Goal: Task Accomplishment & Management: Complete application form

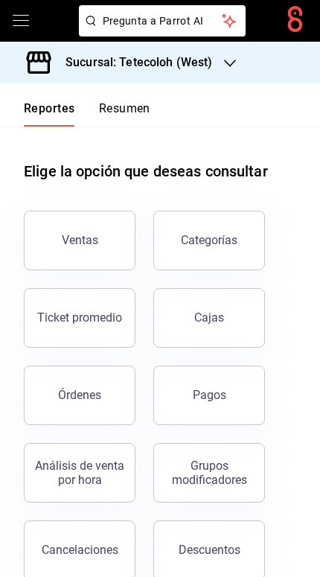
click at [28, 12] on icon "open drawer" at bounding box center [21, 21] width 18 height 18
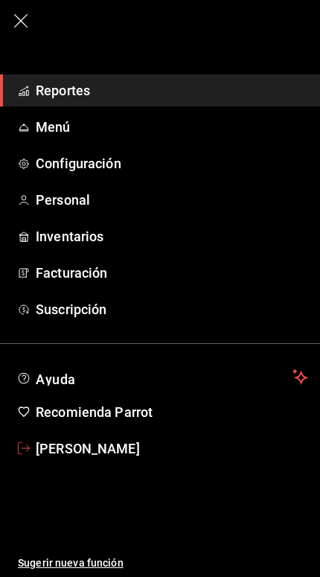
click at [51, 457] on span "[PERSON_NAME]" at bounding box center [172, 449] width 272 height 20
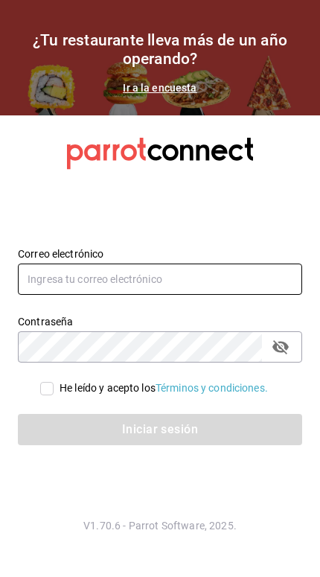
click at [170, 295] on input "text" at bounding box center [160, 279] width 284 height 31
type input "Com"
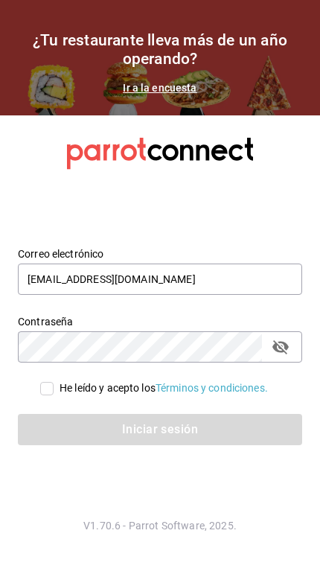
type input "[EMAIL_ADDRESS][DOMAIN_NAME]"
click at [42, 395] on input "He leído y acepto los Términos y condiciones." at bounding box center [46, 388] width 13 height 13
checkbox input "true"
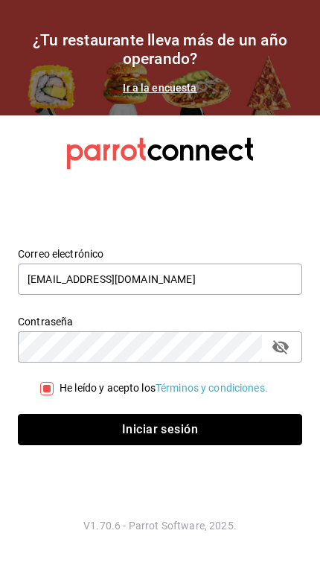
click at [226, 444] on button "Iniciar sesión" at bounding box center [160, 429] width 284 height 31
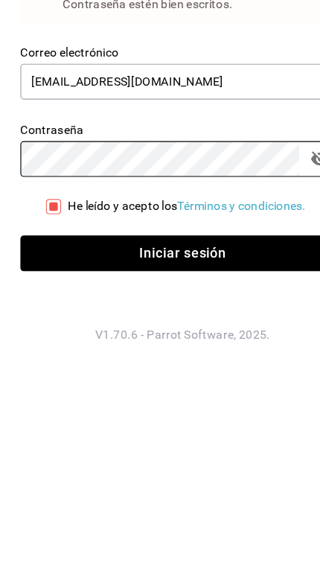
click at [245, 439] on button "Iniciar sesión" at bounding box center [160, 454] width 284 height 31
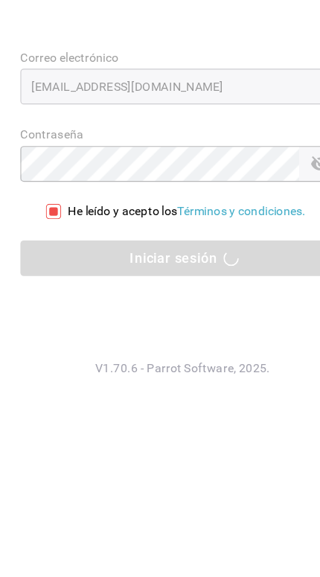
scroll to position [30, 0]
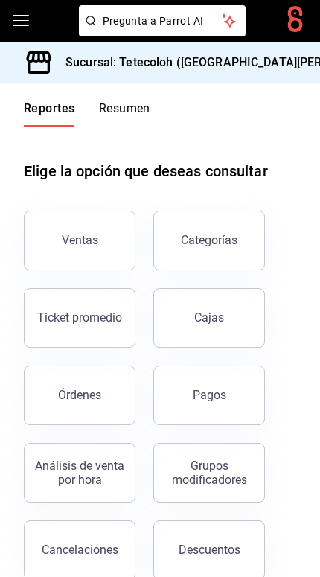
click at [25, 14] on icon "open drawer" at bounding box center [21, 21] width 18 height 18
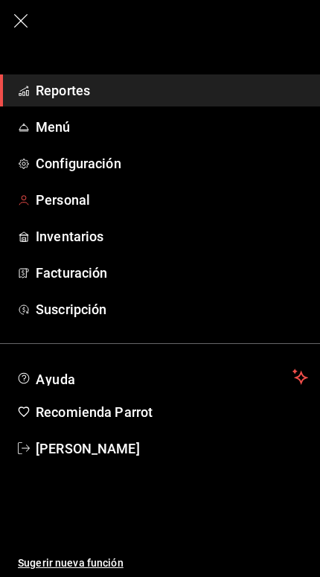
click at [58, 208] on span "Personal" at bounding box center [172, 200] width 272 height 20
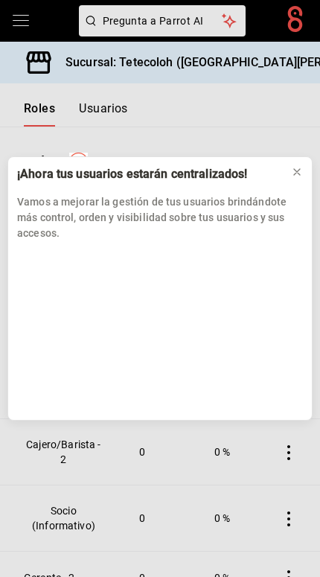
click at [300, 172] on icon at bounding box center [297, 172] width 12 height 12
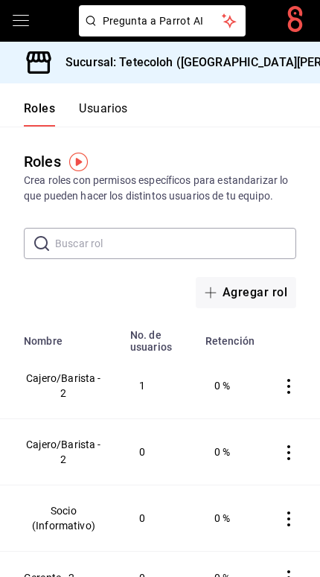
click at [257, 241] on input "text" at bounding box center [175, 244] width 241 height 30
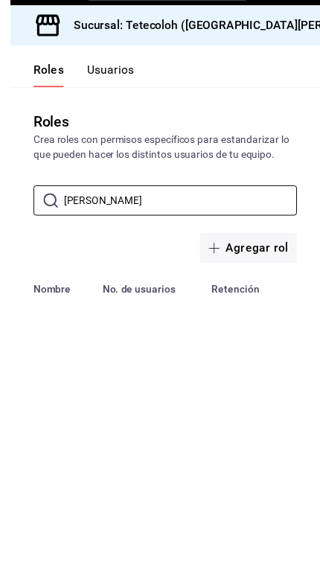
scroll to position [29, 0]
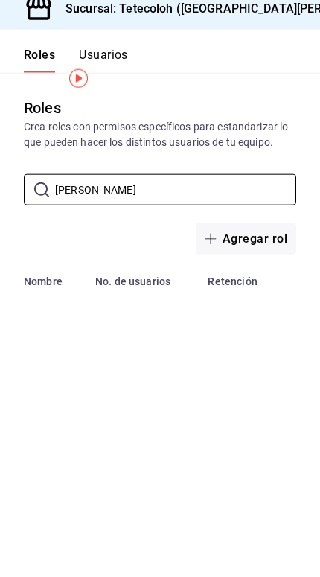
type input "J"
type input "K"
type input "L"
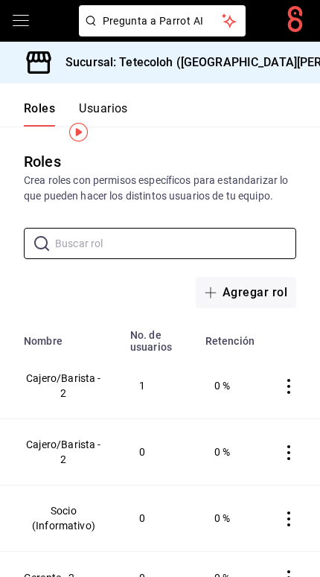
scroll to position [0, 0]
click at [101, 101] on button "Usuarios" at bounding box center [103, 113] width 49 height 25
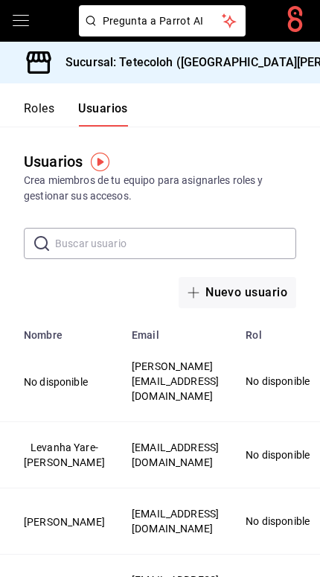
click at [242, 307] on button "Nuevo usuario" at bounding box center [238, 292] width 118 height 31
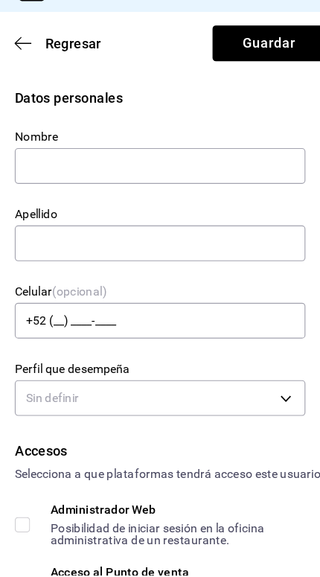
click at [24, 104] on icon "button" at bounding box center [31, 110] width 15 height 13
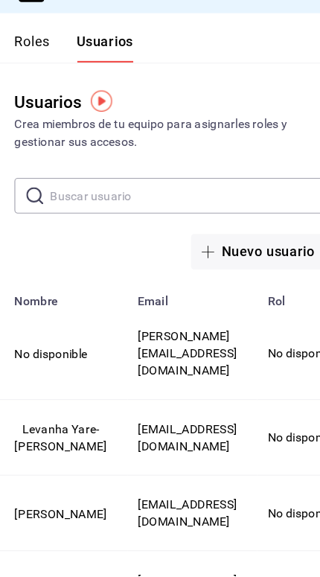
click at [60, 229] on input "text" at bounding box center [175, 244] width 241 height 30
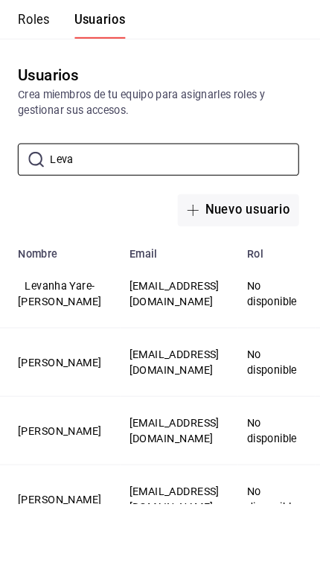
scroll to position [29, 0]
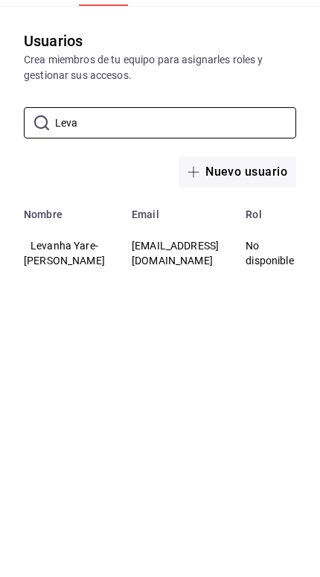
type input "Leva"
click at [265, 341] on td "No disponible" at bounding box center [274, 374] width 75 height 66
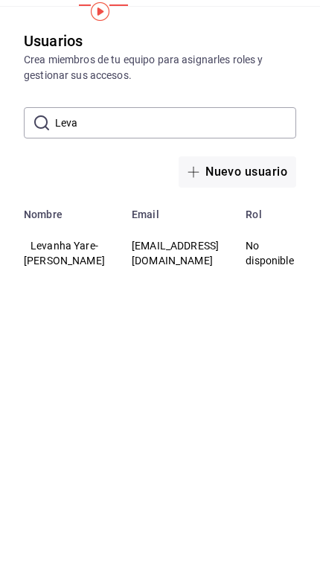
scroll to position [30, 0]
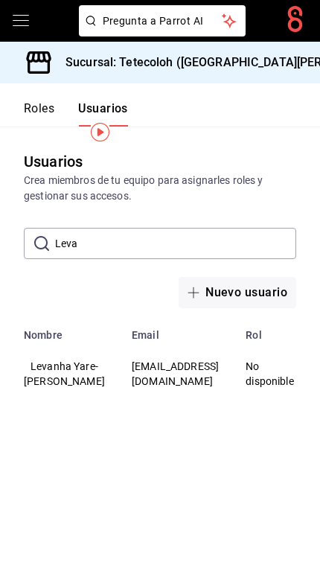
click at [277, 360] on td "No disponible" at bounding box center [274, 374] width 75 height 66
click at [265, 374] on td "No disponible" at bounding box center [274, 374] width 75 height 66
click at [41, 359] on button "Levanha Yare-[PERSON_NAME]" at bounding box center [64, 374] width 81 height 30
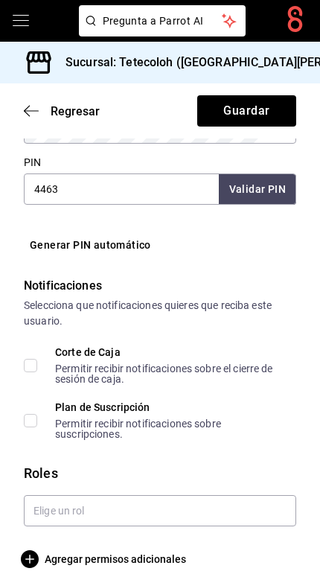
scroll to position [30, 0]
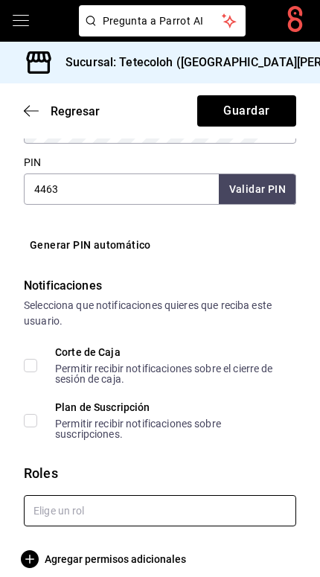
click at [90, 497] on input "text" at bounding box center [160, 510] width 272 height 31
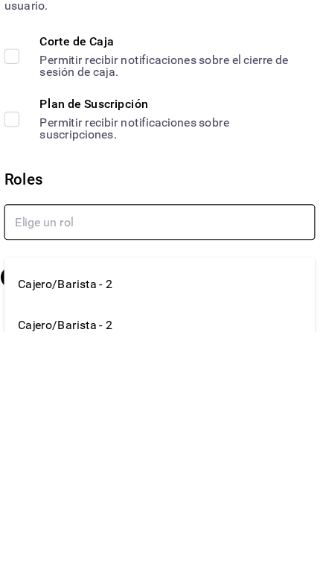
click at [48, 517] on li "Cajero/Barista - 2" at bounding box center [160, 535] width 272 height 36
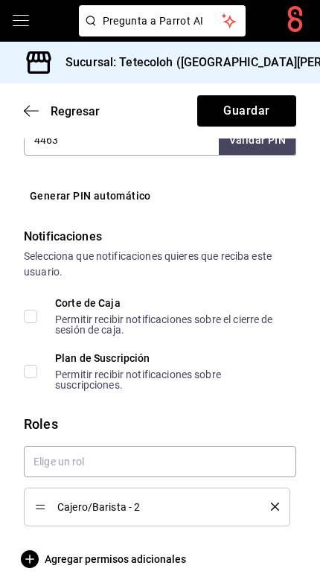
scroll to position [812, 0]
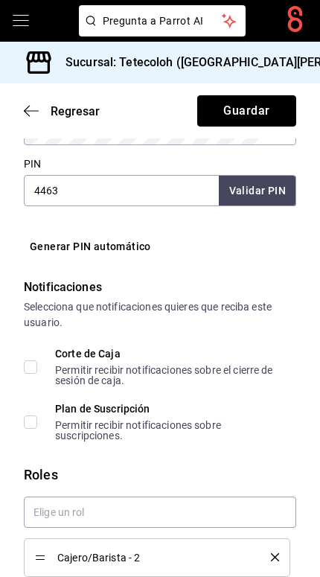
click at [274, 95] on button "Guardar" at bounding box center [246, 110] width 99 height 31
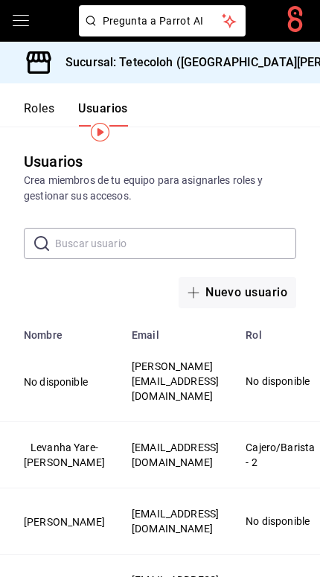
click at [259, 277] on button "Nuevo usuario" at bounding box center [238, 292] width 118 height 31
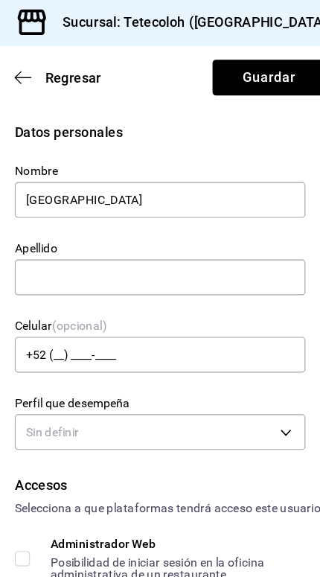
type input "[GEOGRAPHIC_DATA]"
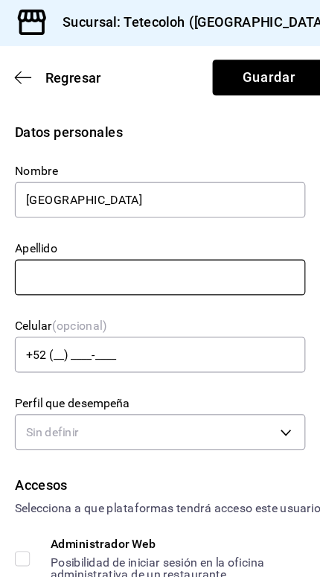
click at [205, 270] on input "text" at bounding box center [151, 285] width 255 height 31
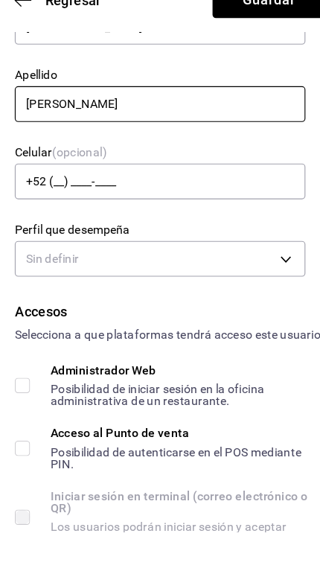
scroll to position [87, 0]
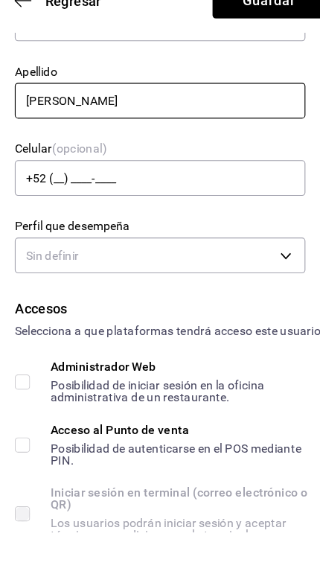
type input "[PERSON_NAME]"
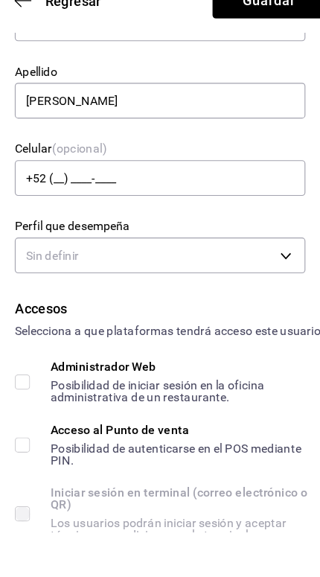
click at [212, 194] on body "Pregunta a Parrot AI Pregunta a Parrot AI Reportes Menú Configuración Personal …" at bounding box center [160, 288] width 320 height 577
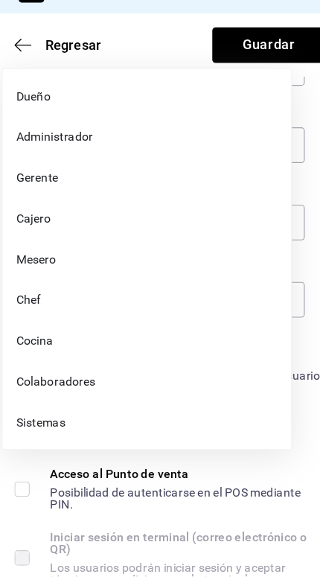
click at [127, 388] on li "Colaboradores" at bounding box center [139, 406] width 253 height 36
type input "STAFF"
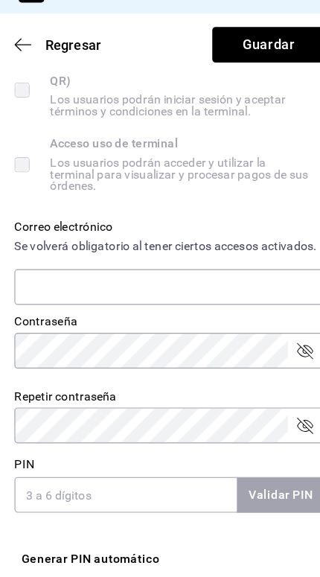
scroll to position [517, 0]
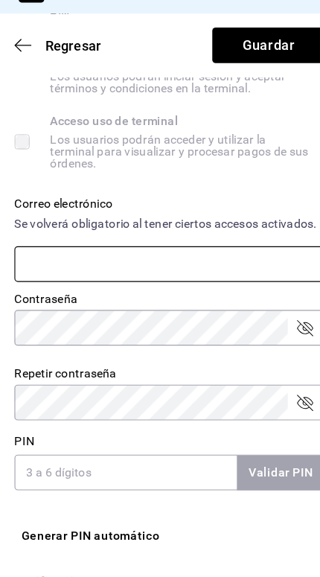
click at [200, 287] on input "text" at bounding box center [160, 302] width 272 height 31
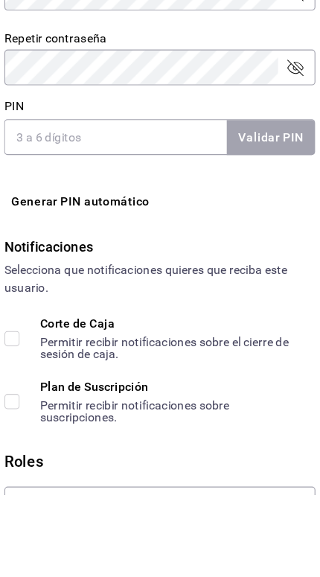
scroll to position [799, 0]
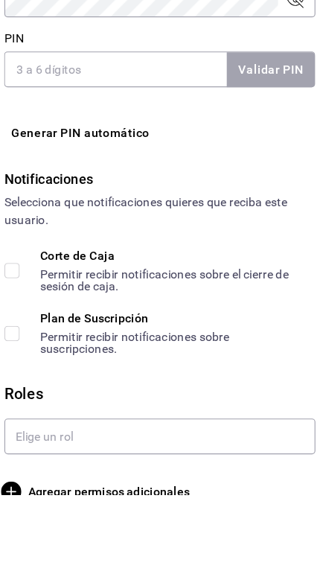
type input "A"
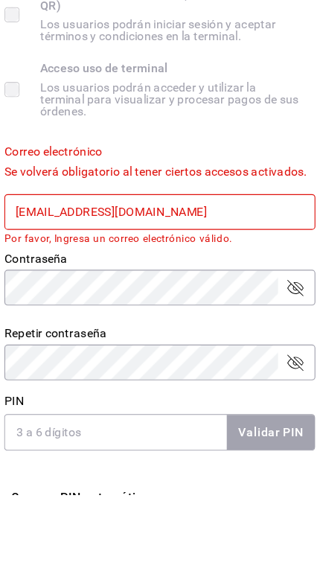
type input "[EMAIL_ADDRESS][DOMAIN_NAME]"
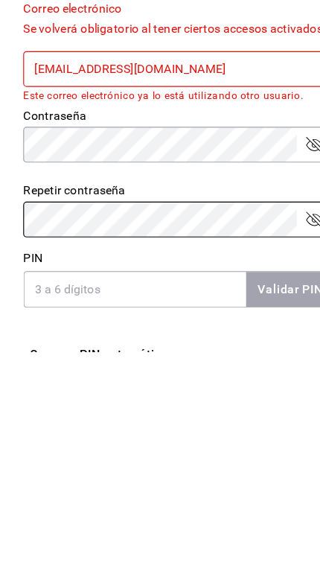
click at [158, 506] on input "PIN" at bounding box center [121, 521] width 195 height 31
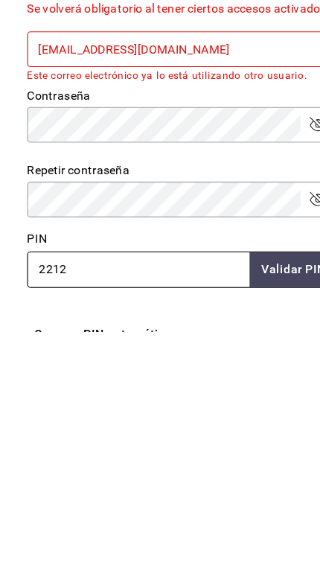
type input "2212"
click at [200, 313] on input "[EMAIL_ADDRESS][DOMAIN_NAME]" at bounding box center [160, 328] width 272 height 31
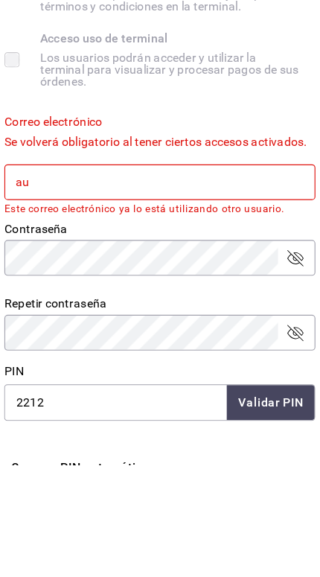
type input "a"
type input "Ruta"
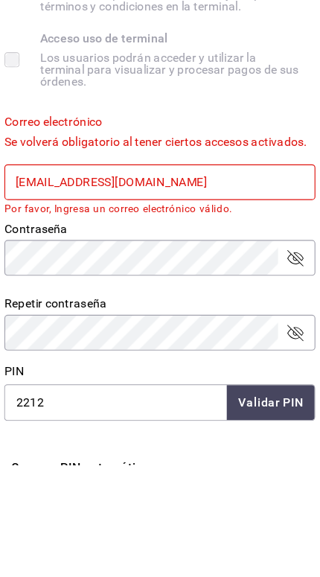
type input "[EMAIL_ADDRESS][DOMAIN_NAME]"
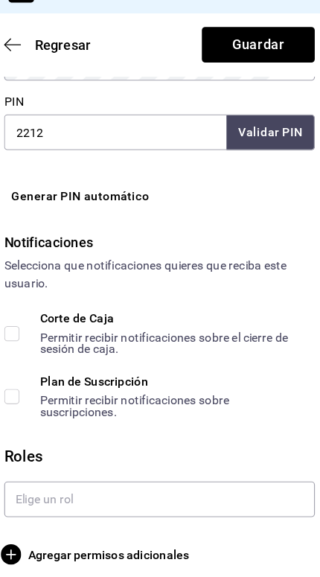
scroll to position [814, 0]
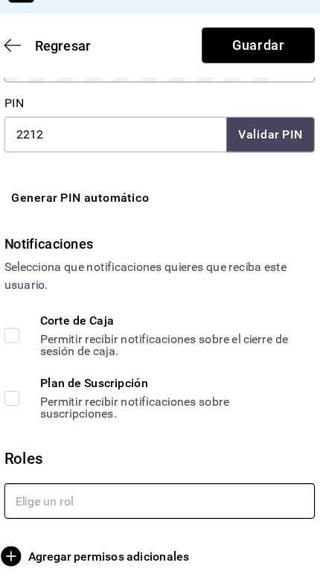
click at [36, 495] on input "text" at bounding box center [160, 510] width 272 height 31
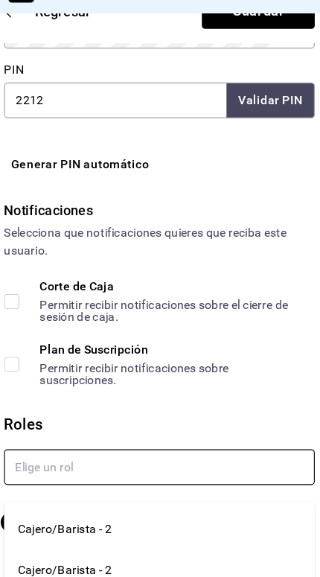
scroll to position [30, 0]
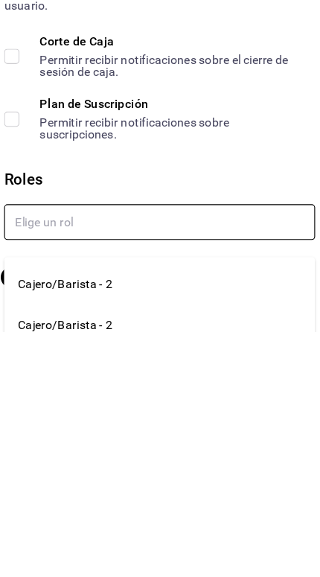
click at [147, 517] on li "Cajero/Barista - 2" at bounding box center [160, 535] width 272 height 36
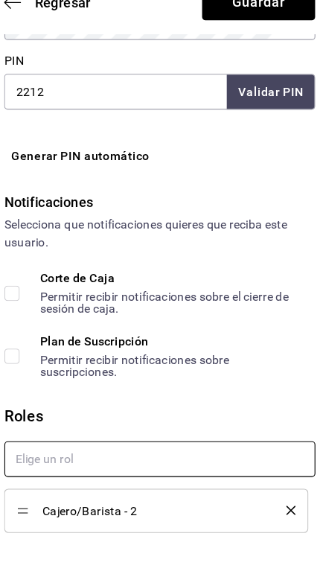
checkbox input "true"
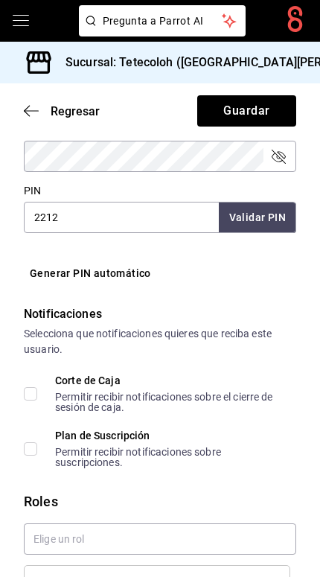
scroll to position [748, 0]
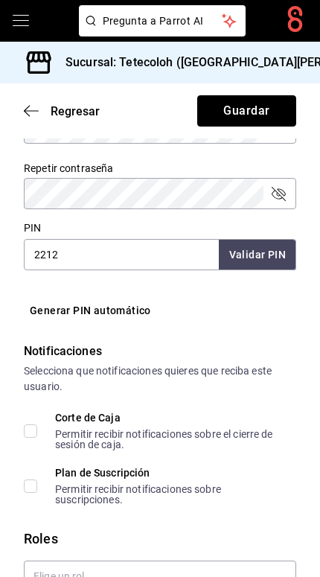
click at [271, 95] on button "Guardar" at bounding box center [246, 110] width 99 height 31
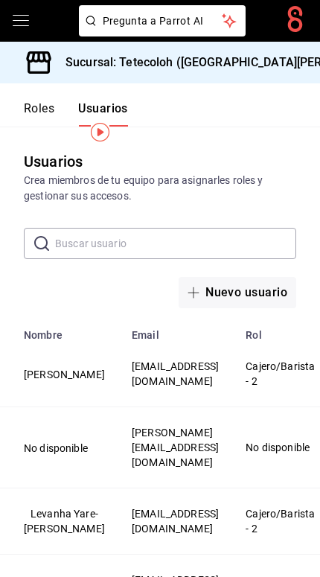
click at [258, 277] on button "Nuevo usuario" at bounding box center [238, 292] width 118 height 31
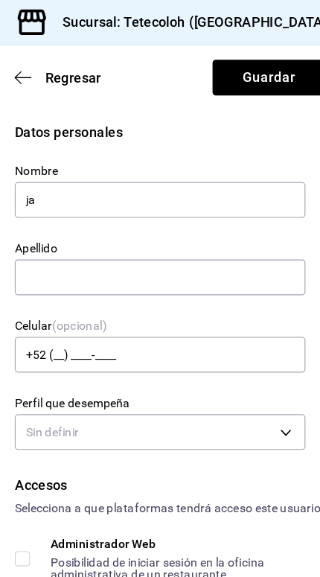
type input "j"
type input "[PERSON_NAME]"
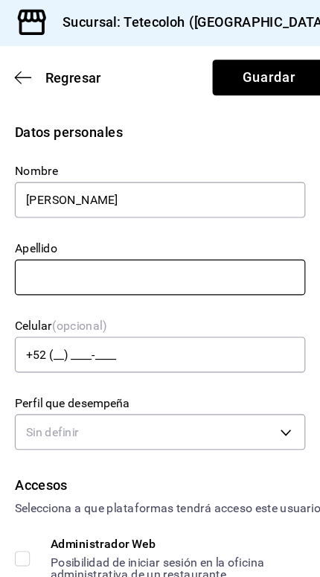
click at [102, 270] on input "text" at bounding box center [151, 285] width 255 height 31
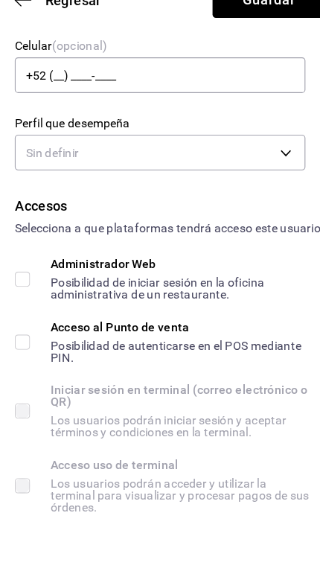
scroll to position [184, 0]
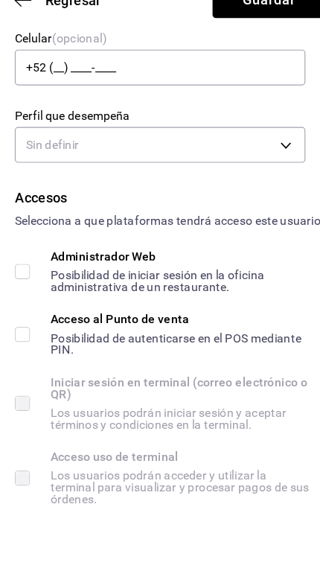
type input "[PERSON_NAME]"
click at [237, 97] on body "Pregunta a Parrot AI Pregunta a Parrot AI Reportes Menú Configuración Personal …" at bounding box center [160, 288] width 320 height 577
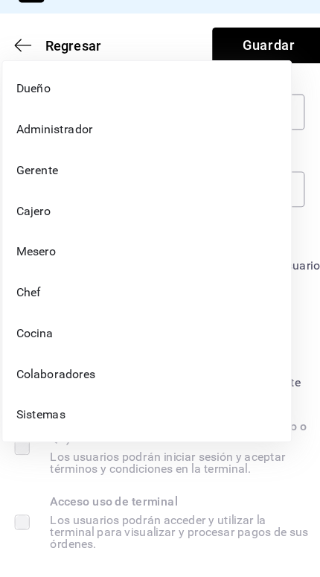
click at [118, 381] on li "Colaboradores" at bounding box center [139, 399] width 253 height 36
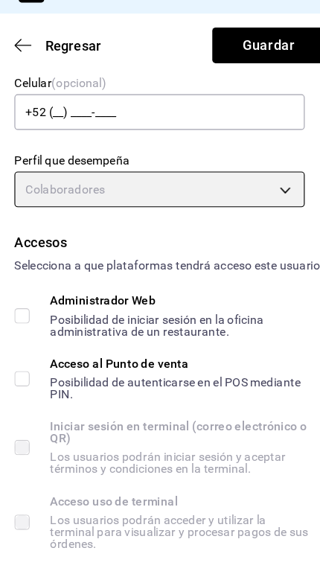
type input "STAFF"
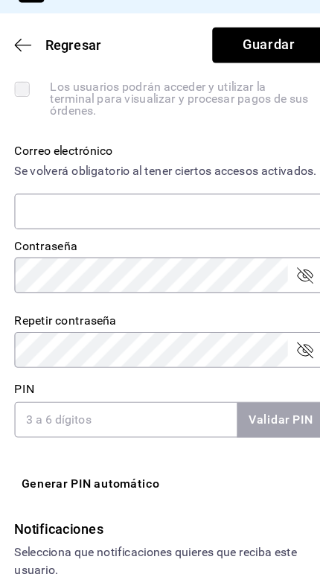
scroll to position [567, 0]
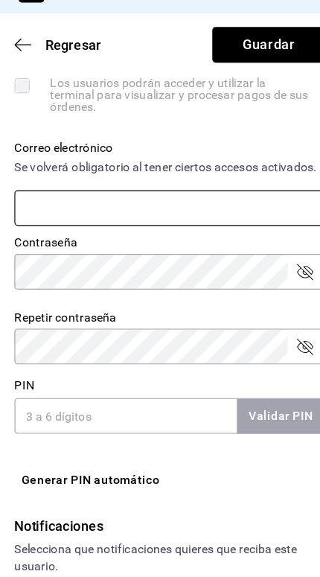
click at [211, 238] on input "text" at bounding box center [160, 253] width 272 height 31
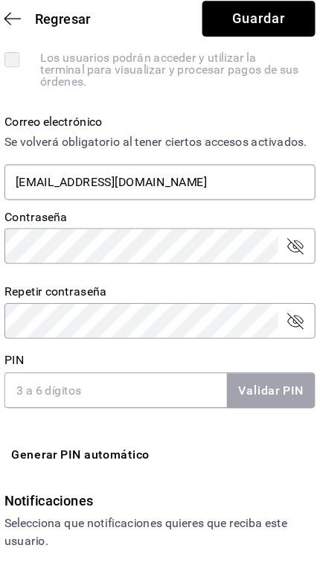
type input "[EMAIL_ADDRESS][DOMAIN_NAME]"
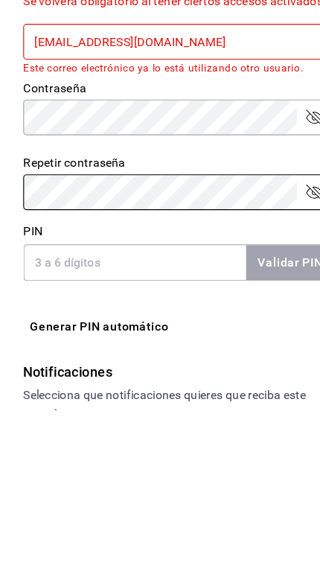
click at [167, 431] on input "PIN" at bounding box center [121, 446] width 195 height 31
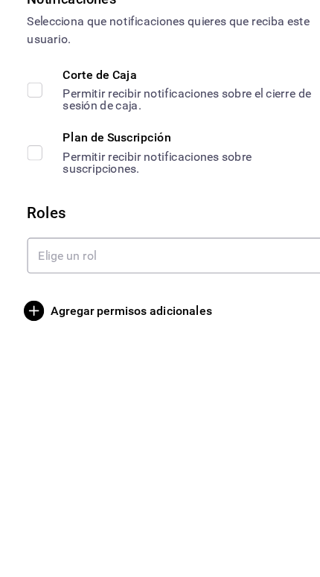
scroll to position [824, 0]
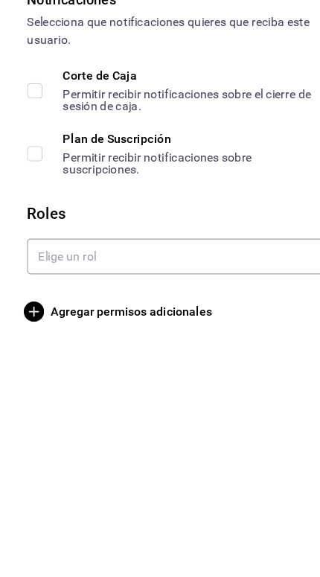
type input "1234"
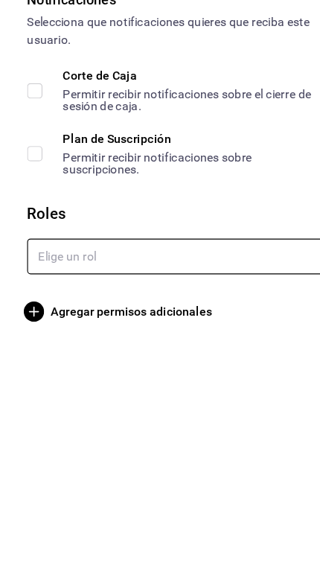
click at [195, 495] on input "text" at bounding box center [160, 510] width 272 height 31
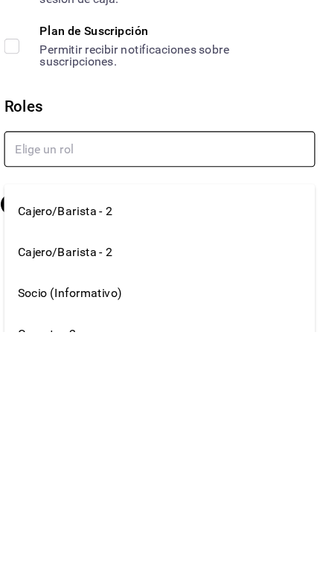
click at [144, 453] on li "Cajero/Barista - 2" at bounding box center [160, 471] width 272 height 36
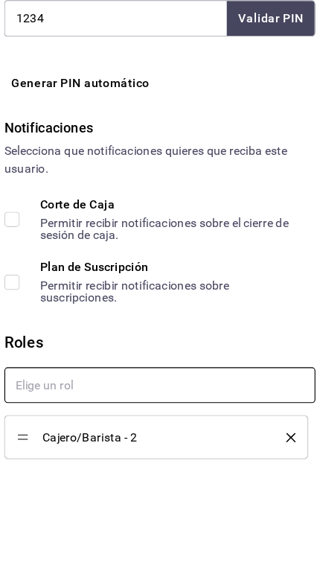
checkbox input "true"
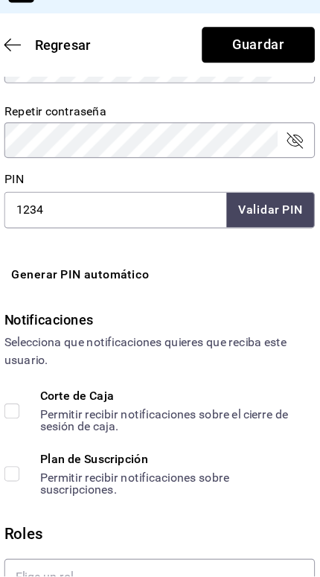
scroll to position [719, 0]
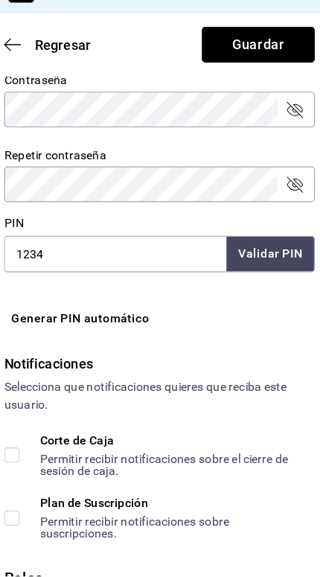
click at [239, 95] on button "Guardar" at bounding box center [246, 110] width 99 height 31
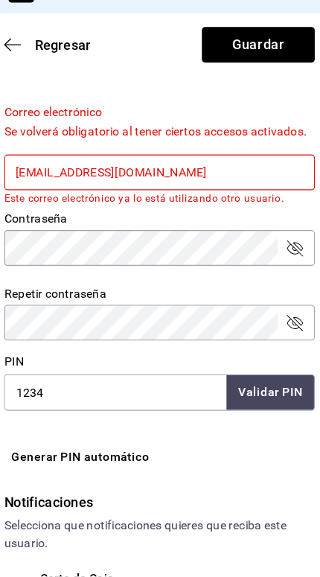
scroll to position [577, 0]
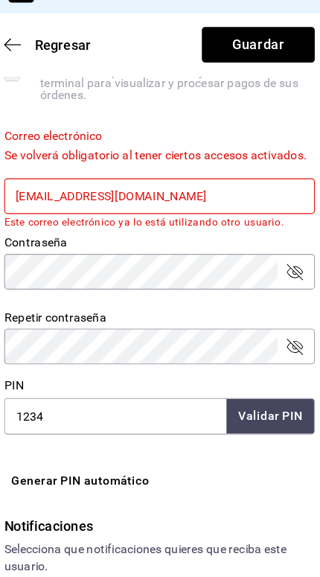
click at [197, 228] on input "[EMAIL_ADDRESS][DOMAIN_NAME]" at bounding box center [160, 243] width 272 height 31
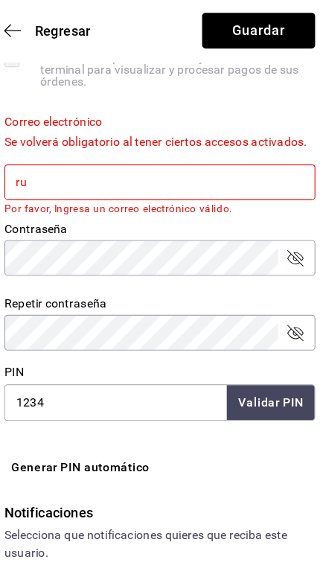
type input "r"
type input "Adm"
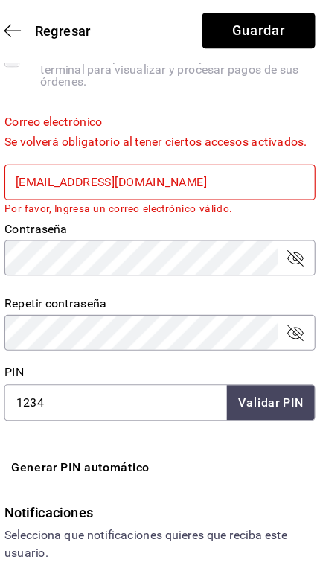
type input "[EMAIL_ADDRESS][DOMAIN_NAME]"
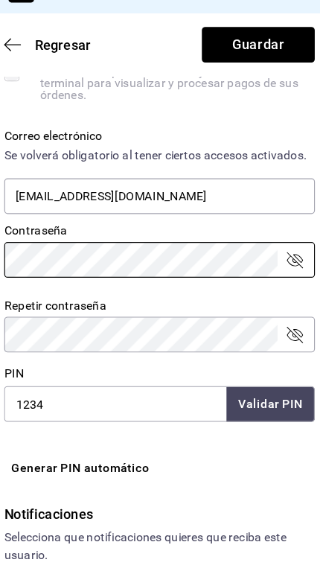
click at [270, 290] on icon "passwordField" at bounding box center [279, 299] width 18 height 18
click at [270, 356] on icon "passwordField" at bounding box center [279, 365] width 18 height 18
click at [240, 95] on button "Guardar" at bounding box center [246, 110] width 99 height 31
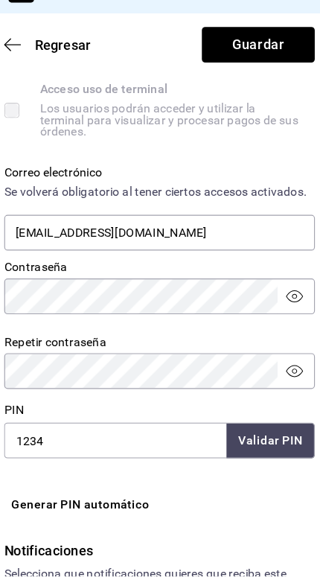
scroll to position [543, 0]
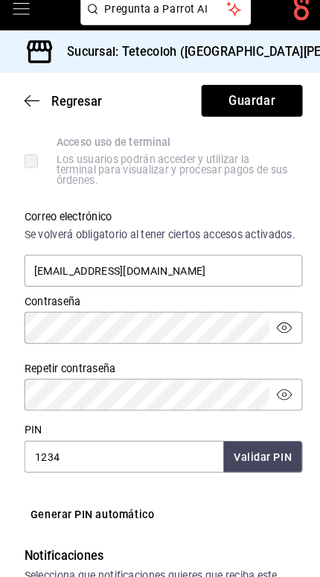
click at [153, 444] on input "1234" at bounding box center [121, 459] width 195 height 31
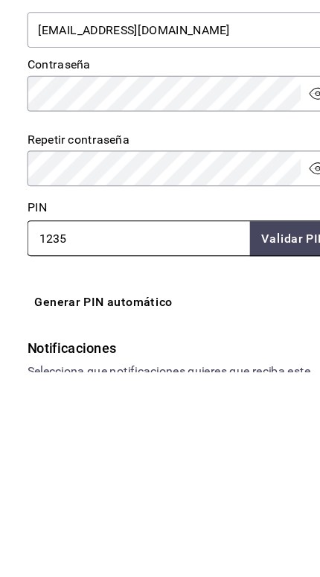
type input "1235"
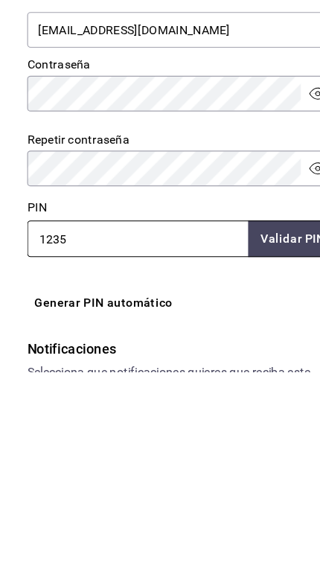
click at [253, 444] on button "Validar PIN" at bounding box center [256, 460] width 79 height 32
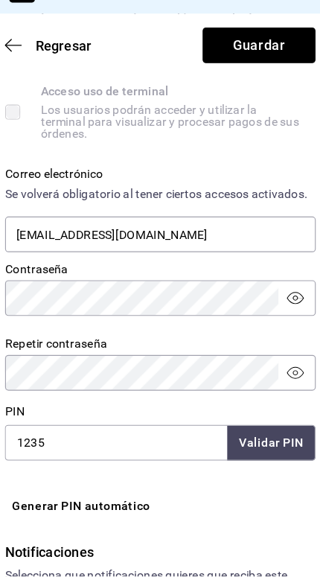
click at [242, 95] on button "Guardar" at bounding box center [246, 110] width 99 height 31
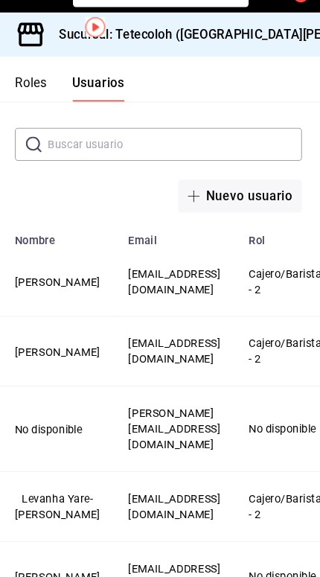
click at [39, 290] on button "[PERSON_NAME]" at bounding box center [64, 297] width 81 height 15
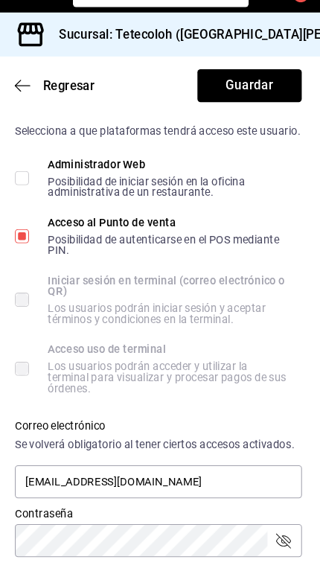
scroll to position [337, 0]
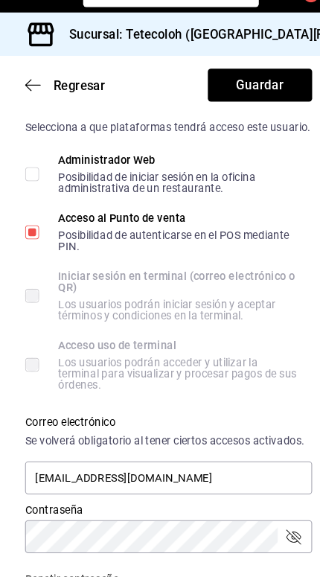
click at [30, 106] on icon "button" at bounding box center [27, 111] width 6 height 11
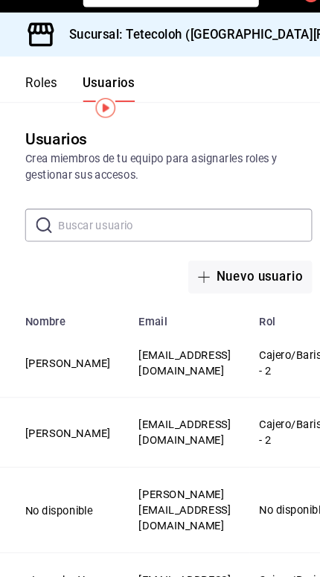
click at [60, 573] on button "Levanha Yare-[PERSON_NAME]" at bounding box center [64, 588] width 81 height 30
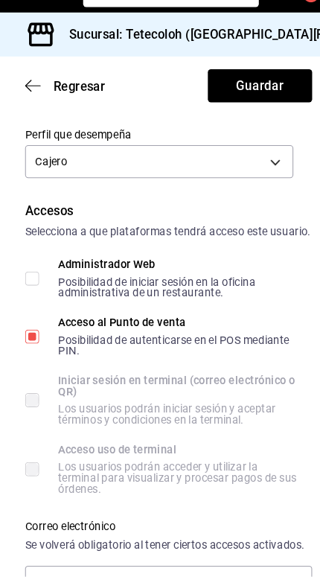
scroll to position [227, 0]
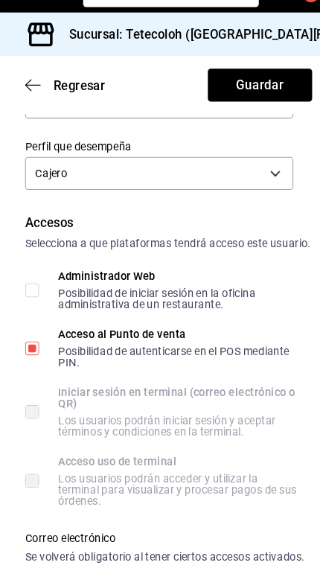
click at [38, 51] on div "Sucursal: Tetecoloh ([GEOGRAPHIC_DATA][PERSON_NAME])" at bounding box center [217, 63] width 411 height 42
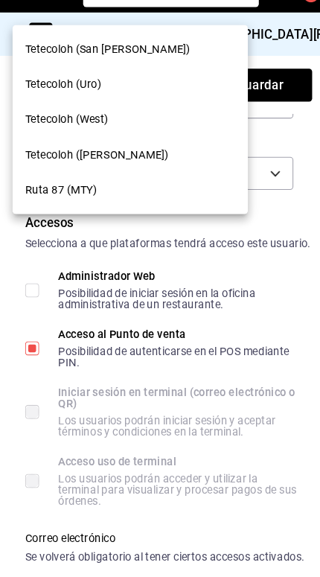
click at [230, 296] on div at bounding box center [160, 288] width 320 height 577
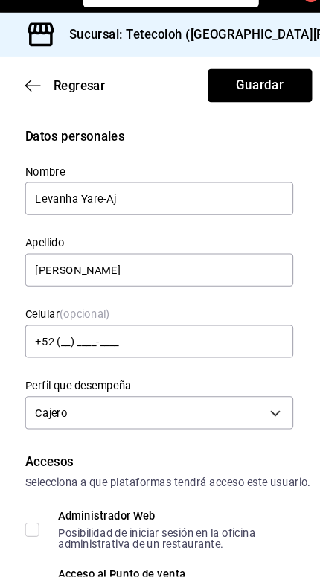
scroll to position [0, 0]
click at [31, 104] on icon "button" at bounding box center [31, 110] width 15 height 13
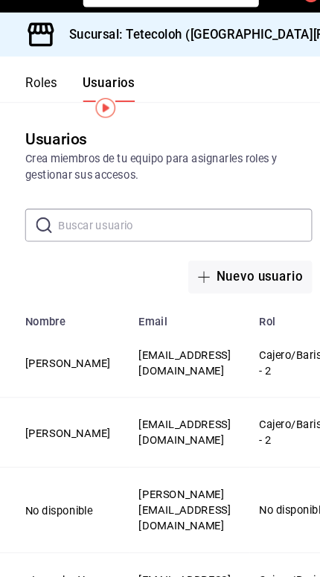
click at [45, 433] on button "[PERSON_NAME]" at bounding box center [64, 440] width 81 height 15
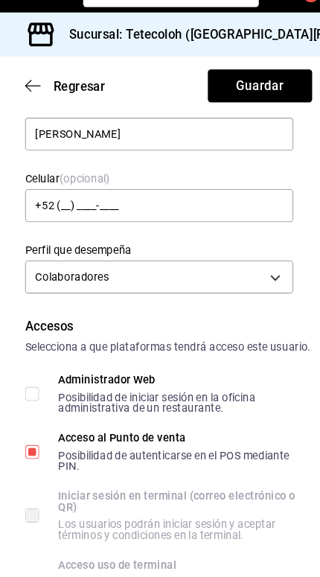
scroll to position [96, 0]
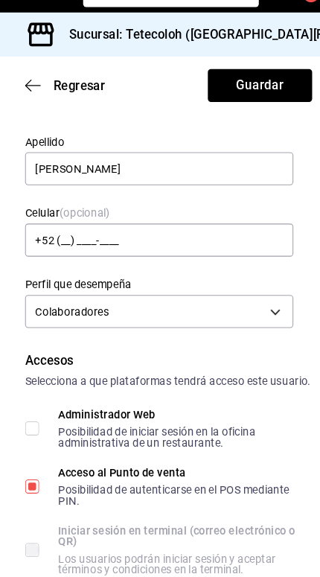
click at [36, 53] on div "Sucursal: Tetecoloh ([GEOGRAPHIC_DATA][PERSON_NAME])" at bounding box center [217, 63] width 411 height 42
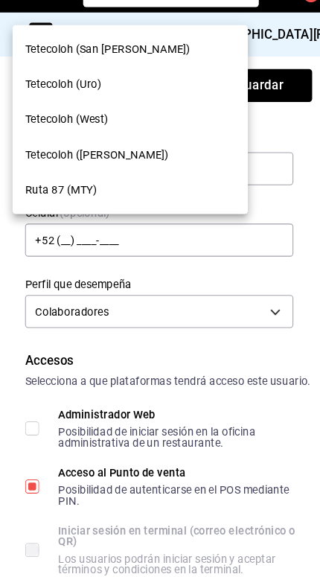
click at [229, 302] on div at bounding box center [160, 288] width 320 height 577
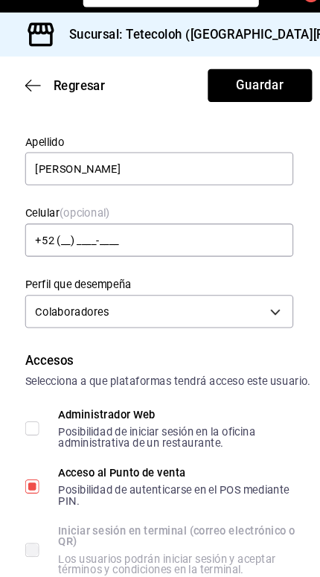
click at [66, 51] on div "Sucursal: Tetecoloh ([GEOGRAPHIC_DATA][PERSON_NAME])" at bounding box center [217, 63] width 411 height 42
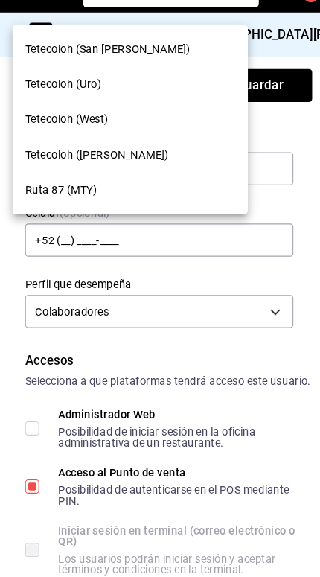
click at [253, 337] on div at bounding box center [160, 288] width 320 height 577
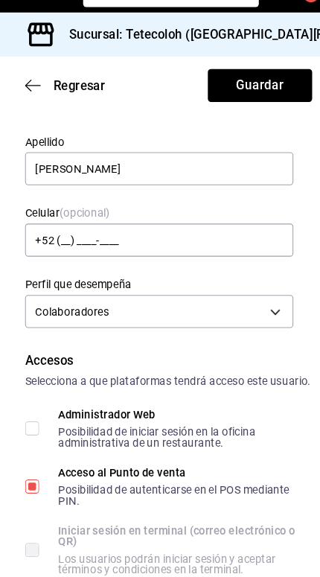
click at [34, 83] on div "Regresar Guardar" at bounding box center [160, 110] width 320 height 55
click at [40, 104] on span "Regresar" at bounding box center [62, 111] width 76 height 14
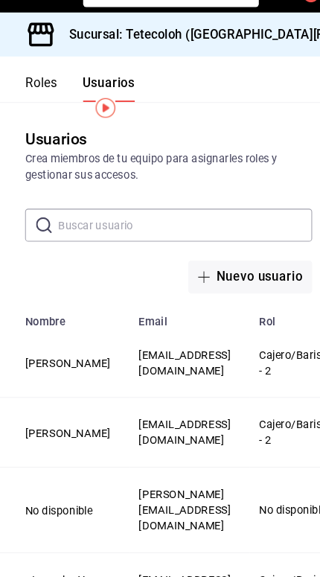
click at [54, 101] on button "Roles" at bounding box center [39, 113] width 31 height 25
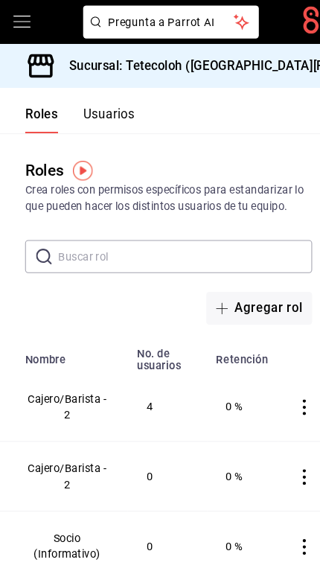
click at [115, 107] on button "Usuarios" at bounding box center [103, 113] width 49 height 25
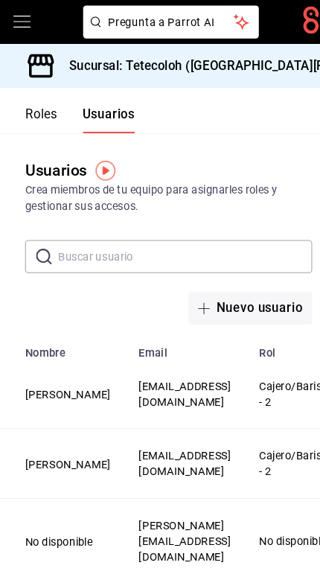
click at [42, 381] on button "[PERSON_NAME]" at bounding box center [64, 374] width 81 height 15
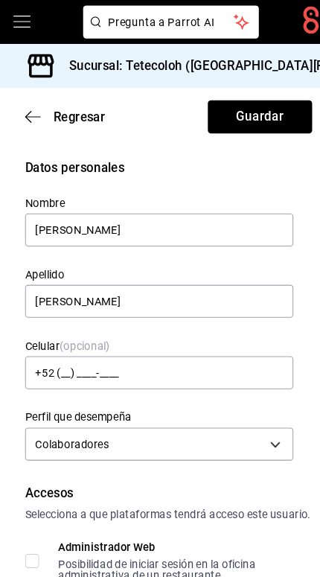
click at [26, 114] on icon "button" at bounding box center [31, 110] width 15 height 13
